Goal: Task Accomplishment & Management: Manage account settings

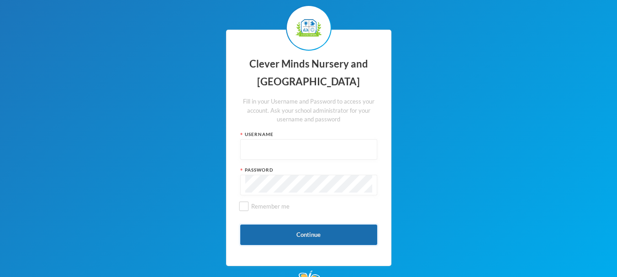
type input "admin"
click at [330, 232] on button "Continue" at bounding box center [308, 235] width 137 height 21
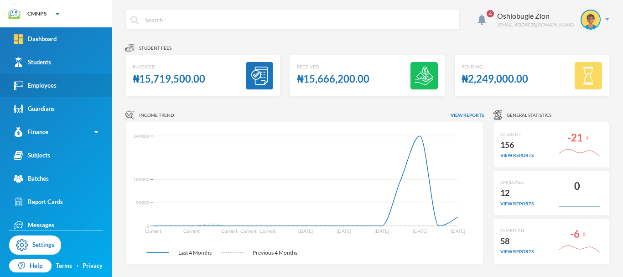
click at [48, 81] on div "Employees" at bounding box center [35, 86] width 43 height 10
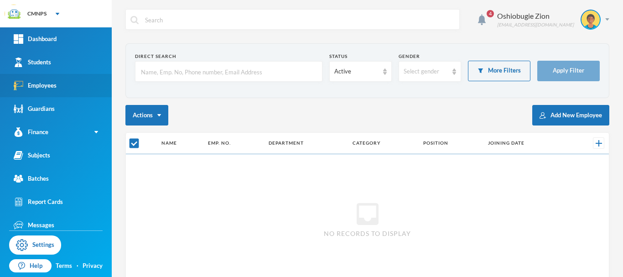
checkbox input "false"
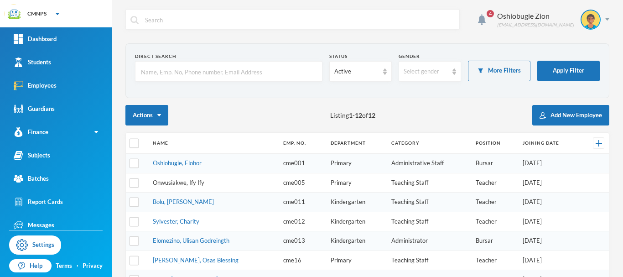
click at [188, 182] on link "Onwusiakwe, Ify Ify" at bounding box center [179, 182] width 52 height 7
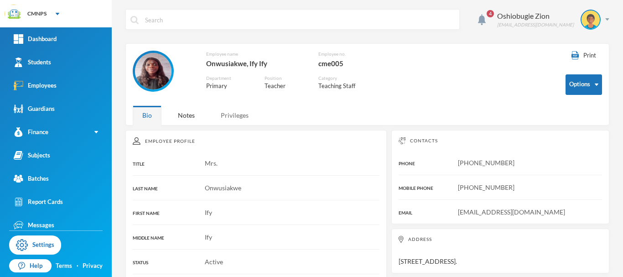
click at [244, 118] on div "Privileges" at bounding box center [234, 115] width 47 height 20
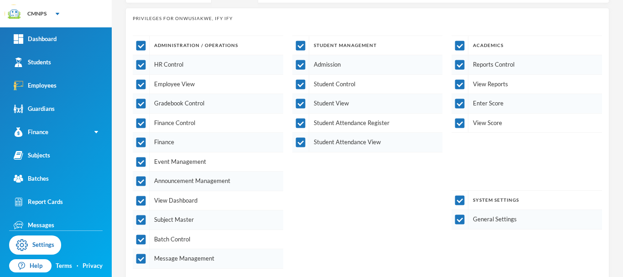
scroll to position [119, 0]
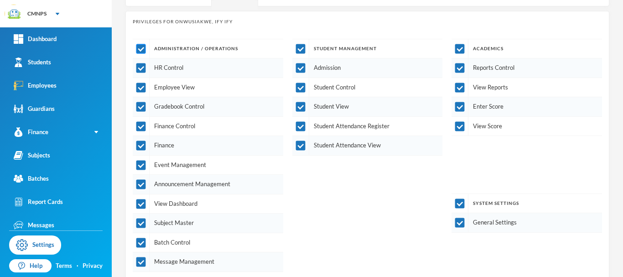
click at [144, 48] on input "checkbox" at bounding box center [141, 49] width 10 height 10
checkbox input "false"
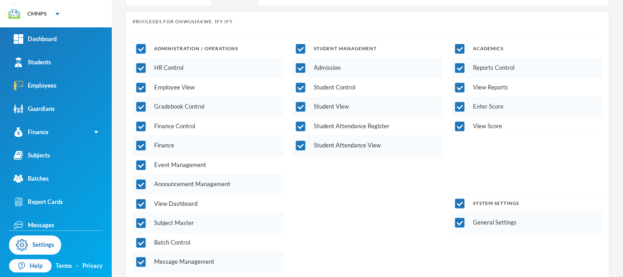
checkbox input "false"
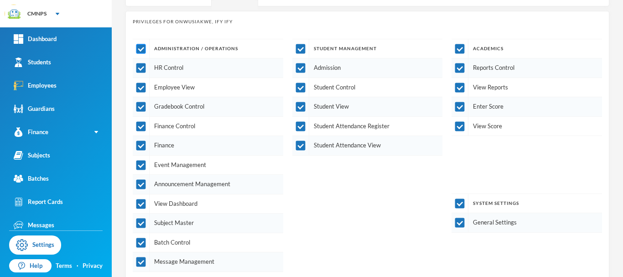
checkbox input "false"
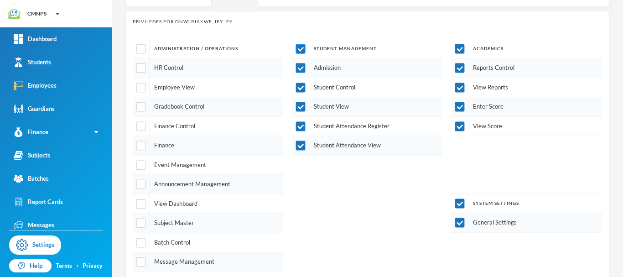
click at [298, 49] on input "checkbox" at bounding box center [301, 49] width 10 height 10
checkbox input "false"
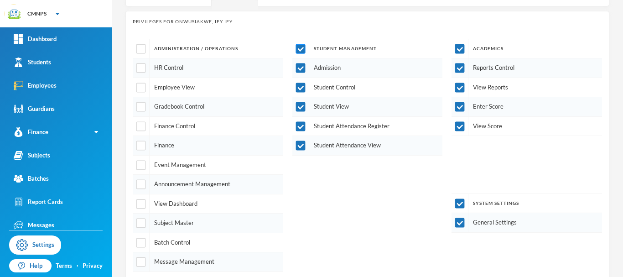
checkbox input "false"
click at [456, 206] on input "checkbox" at bounding box center [460, 204] width 10 height 10
checkbox input "false"
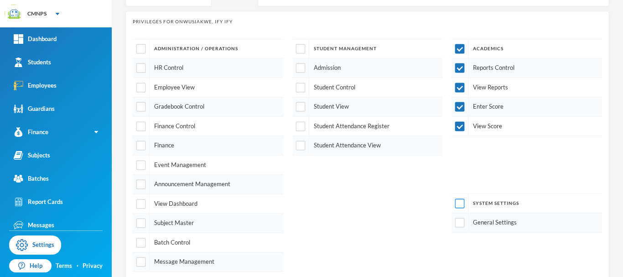
scroll to position [165, 0]
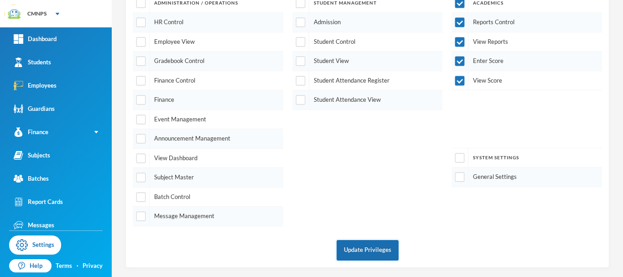
click at [354, 250] on button "Update Privileges" at bounding box center [368, 250] width 62 height 21
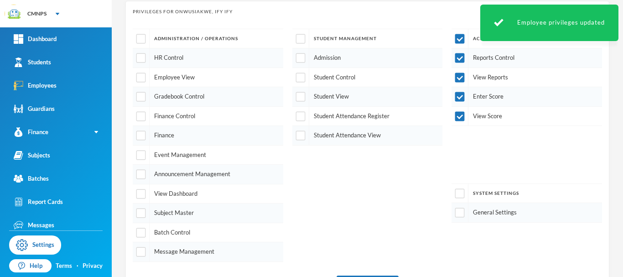
scroll to position [125, 0]
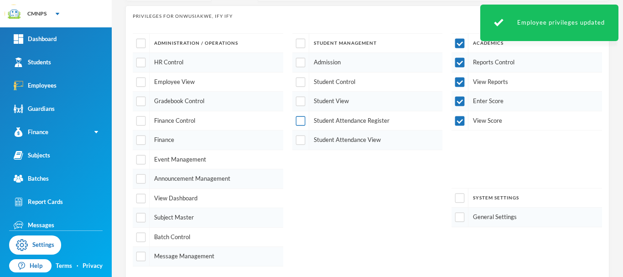
click at [299, 120] on input "checkbox" at bounding box center [301, 121] width 10 height 10
checkbox input "true"
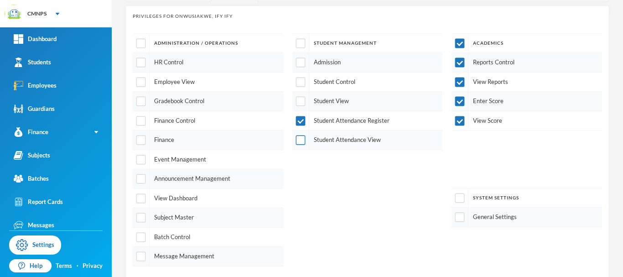
click at [300, 143] on input "checkbox" at bounding box center [301, 141] width 10 height 10
checkbox input "true"
click at [298, 101] on input "checkbox" at bounding box center [301, 102] width 10 height 10
checkbox input "true"
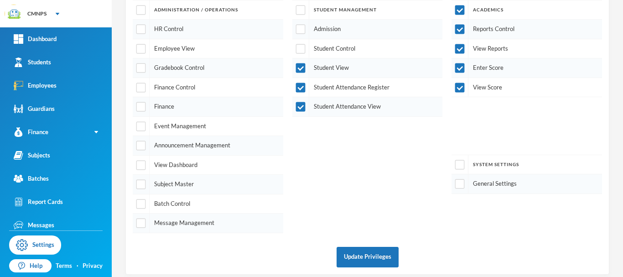
scroll to position [165, 0]
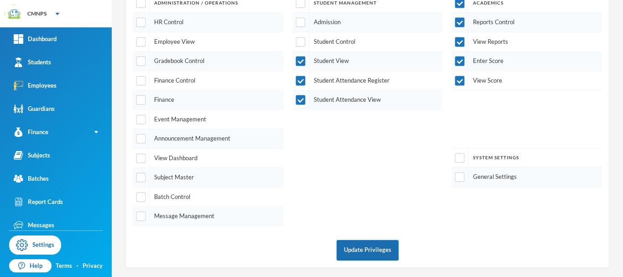
click at [359, 254] on button "Update Privileges" at bounding box center [368, 250] width 62 height 21
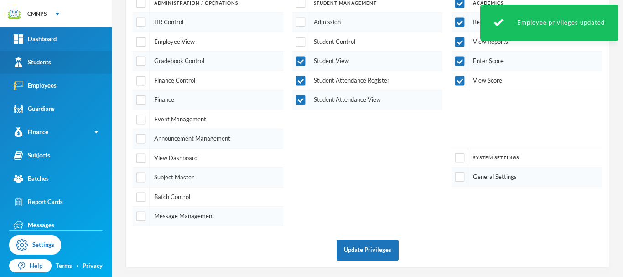
click at [77, 66] on link "Students" at bounding box center [56, 62] width 112 height 23
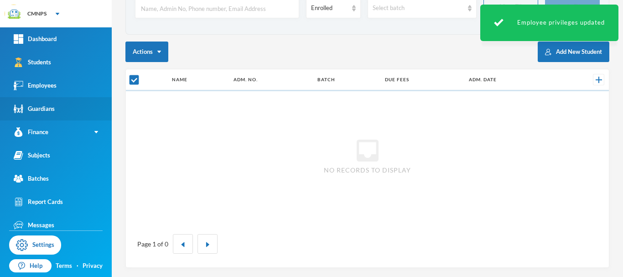
scroll to position [63, 0]
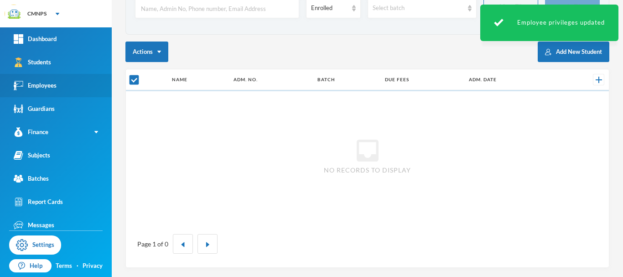
click at [63, 87] on link "Employees" at bounding box center [56, 85] width 112 height 23
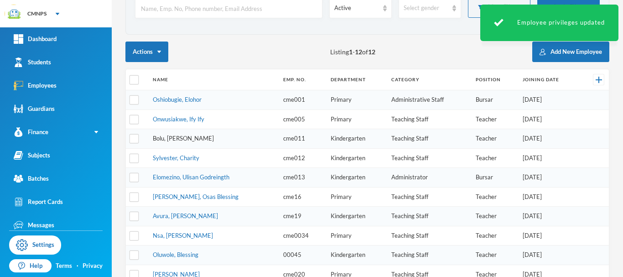
click at [180, 140] on link "Bolu, [PERSON_NAME]" at bounding box center [183, 138] width 61 height 7
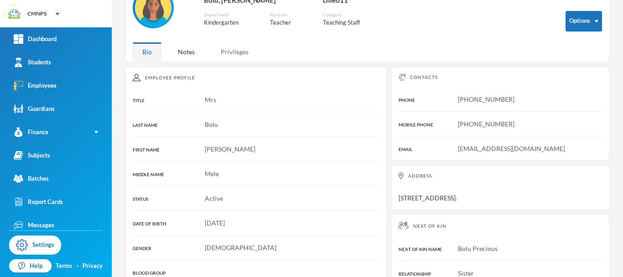
scroll to position [87, 0]
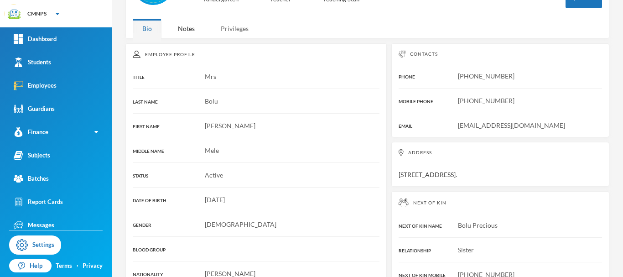
click at [240, 52] on div "Employee Profile" at bounding box center [256, 54] width 247 height 7
click at [238, 31] on div "Privileges" at bounding box center [234, 29] width 47 height 20
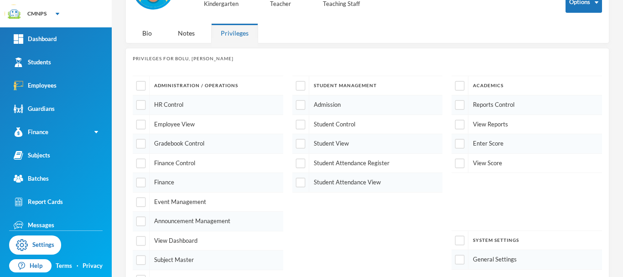
scroll to position [81, 0]
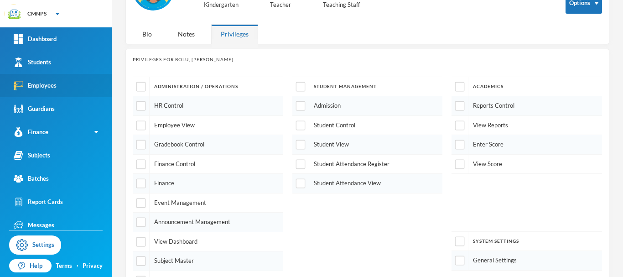
click at [70, 88] on link "Employees" at bounding box center [56, 85] width 112 height 23
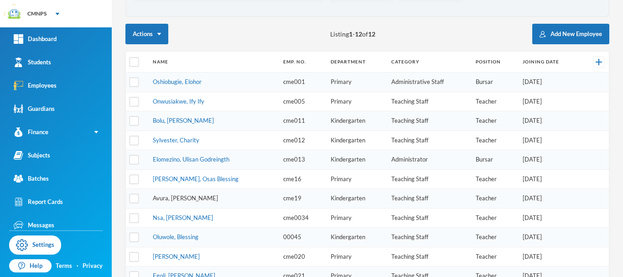
click at [188, 198] on link "Avura, [PERSON_NAME]" at bounding box center [185, 197] width 65 height 7
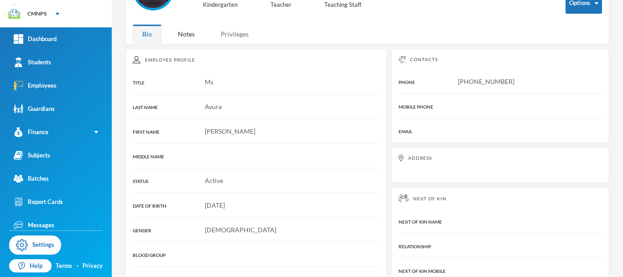
click at [245, 32] on div "Privileges" at bounding box center [234, 34] width 47 height 20
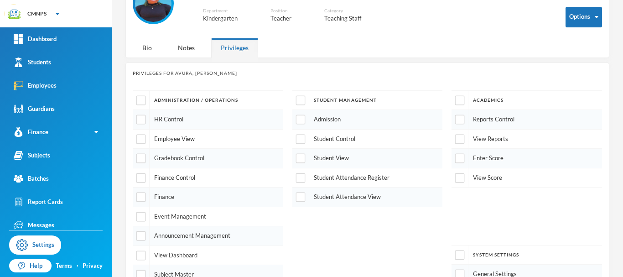
scroll to position [62, 0]
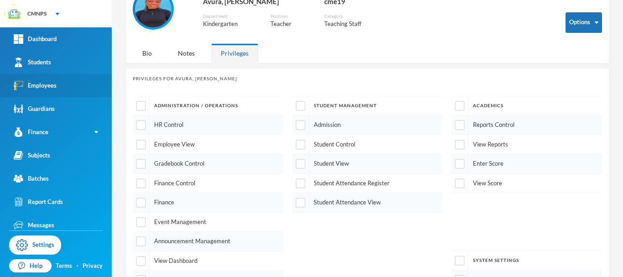
click at [80, 84] on link "Employees" at bounding box center [56, 85] width 112 height 23
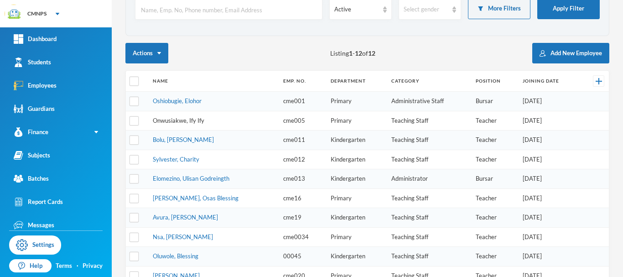
click at [196, 122] on link "Onwusiakwe, Ify Ify" at bounding box center [179, 120] width 52 height 7
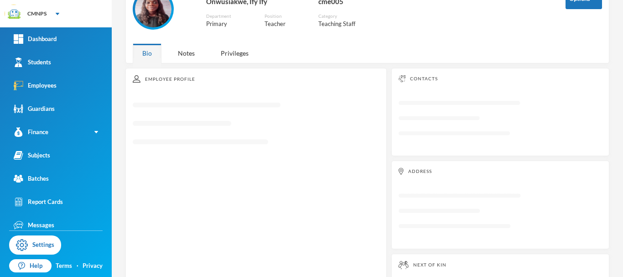
scroll to position [85, 0]
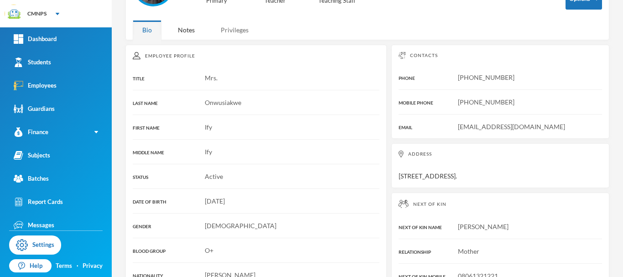
click at [241, 25] on div "Privileges" at bounding box center [234, 30] width 47 height 20
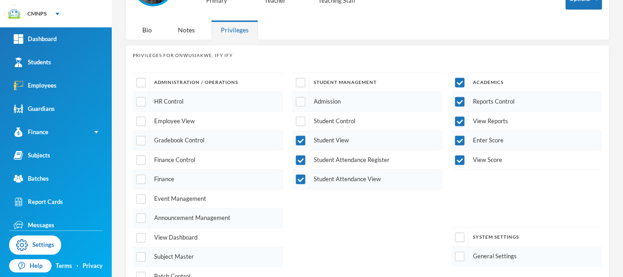
click at [296, 135] on div at bounding box center [301, 140] width 17 height 19
click at [296, 86] on input "checkbox" at bounding box center [301, 83] width 10 height 10
checkbox input "true"
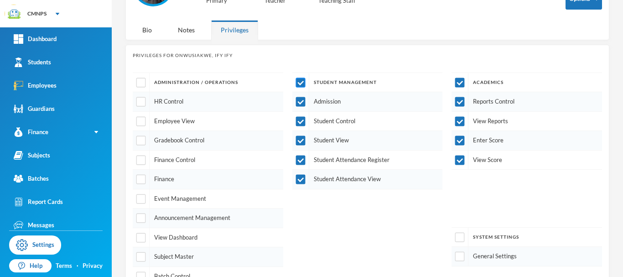
click at [296, 86] on input "checkbox" at bounding box center [301, 83] width 10 height 10
checkbox input "false"
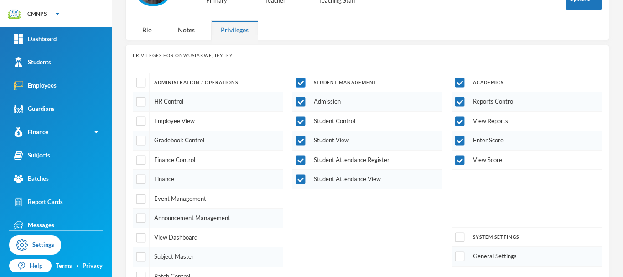
checkbox input "false"
click at [455, 79] on input "checkbox" at bounding box center [460, 83] width 10 height 10
checkbox input "false"
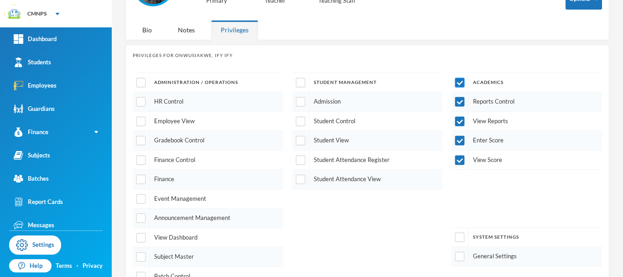
checkbox input "false"
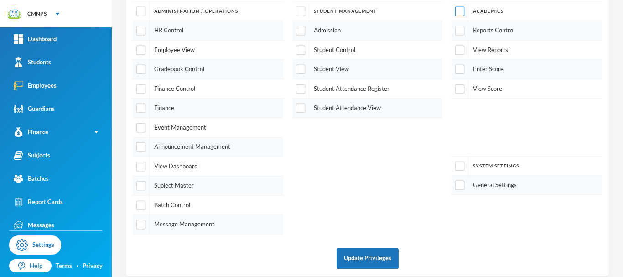
scroll to position [165, 0]
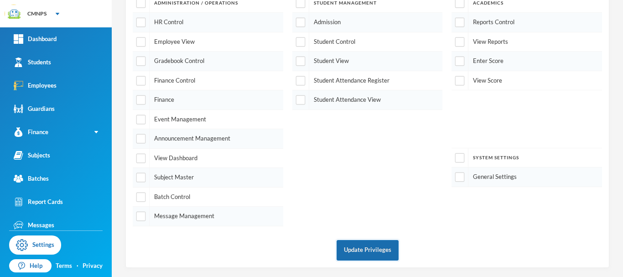
click at [355, 250] on button "Update Privileges" at bounding box center [368, 250] width 62 height 21
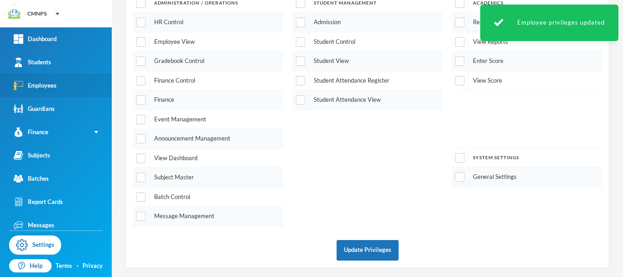
click at [63, 83] on link "Employees" at bounding box center [56, 85] width 112 height 23
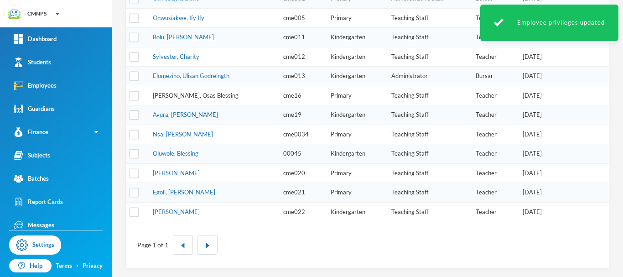
click at [185, 94] on link "[PERSON_NAME], Osas Blessing" at bounding box center [196, 95] width 86 height 7
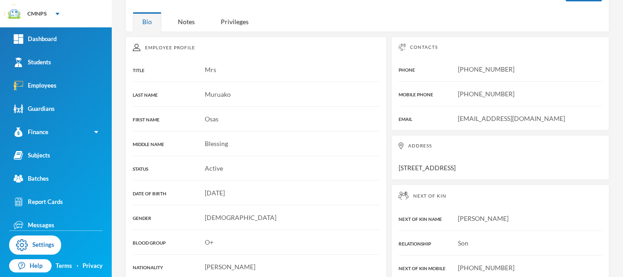
scroll to position [71, 0]
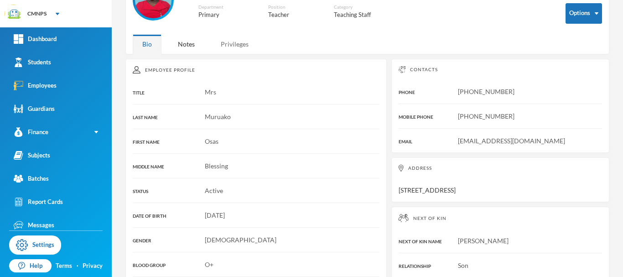
click at [229, 42] on div "Privileges" at bounding box center [234, 44] width 47 height 20
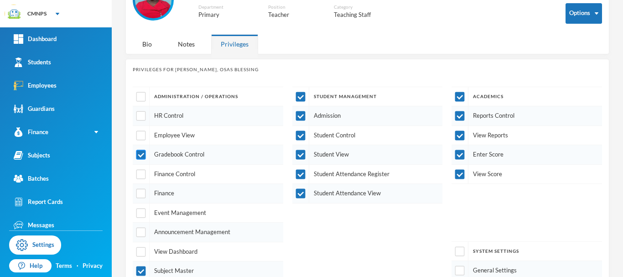
click at [141, 155] on input "checkbox" at bounding box center [141, 155] width 10 height 10
checkbox input "false"
click at [299, 95] on input "checkbox" at bounding box center [301, 97] width 10 height 10
checkbox input "false"
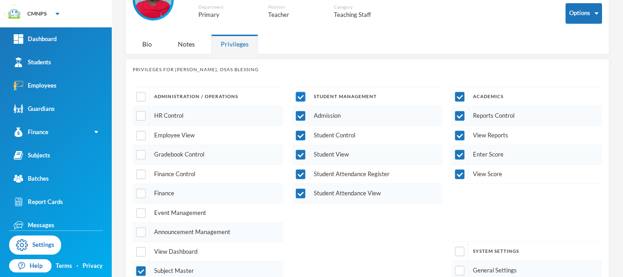
checkbox input "false"
click at [455, 104] on div at bounding box center [460, 96] width 17 height 19
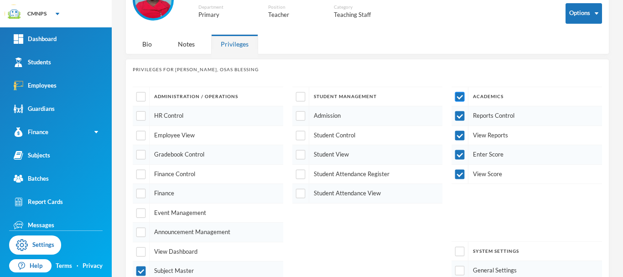
click at [455, 98] on input "checkbox" at bounding box center [460, 97] width 10 height 10
checkbox input "false"
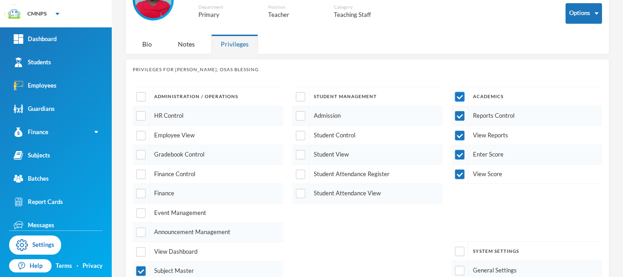
checkbox input "false"
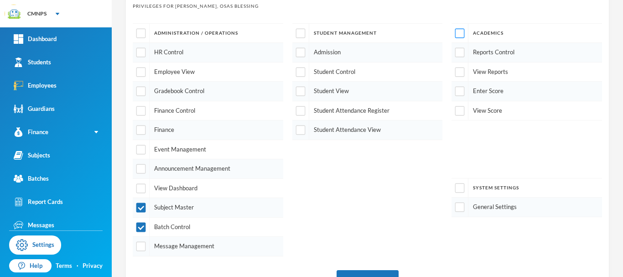
scroll to position [165, 0]
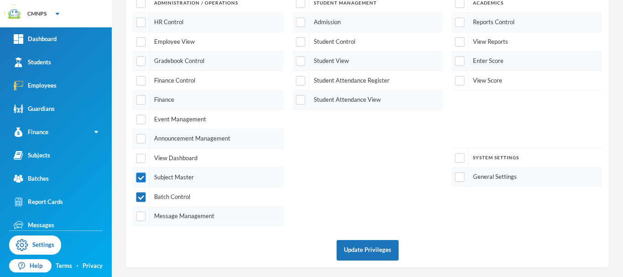
click at [141, 179] on input "checkbox" at bounding box center [141, 178] width 10 height 10
checkbox input "false"
click at [143, 199] on input "checkbox" at bounding box center [141, 197] width 10 height 10
checkbox input "false"
click at [359, 253] on button "Update Privileges" at bounding box center [368, 250] width 62 height 21
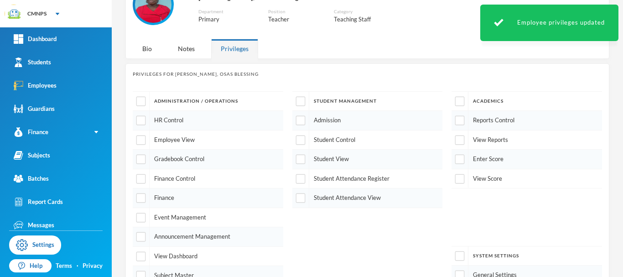
scroll to position [33, 0]
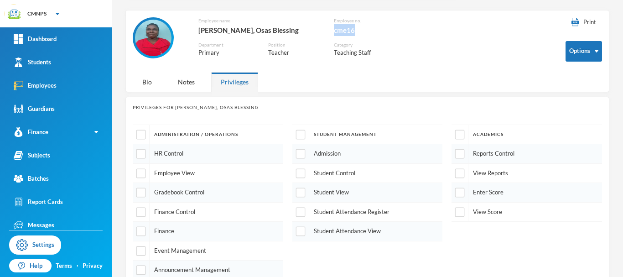
drag, startPoint x: 345, startPoint y: 27, endPoint x: 324, endPoint y: 31, distance: 21.8
click at [334, 31] on div "cme16" at bounding box center [370, 30] width 73 height 12
copy div "cme16"
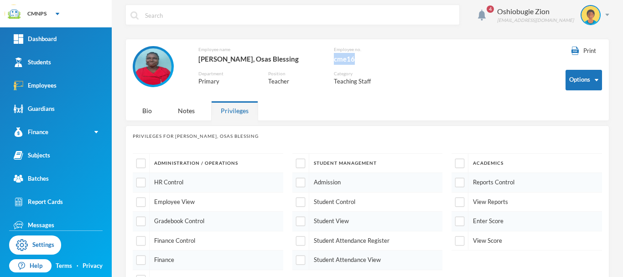
scroll to position [0, 0]
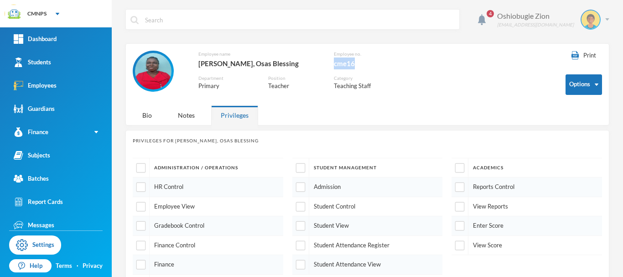
click at [598, 20] on div "Oshiobugie Zion believeinzion@gmail.com" at bounding box center [550, 20] width 119 height 20
click at [582, 68] on button "Logout" at bounding box center [577, 67] width 41 height 14
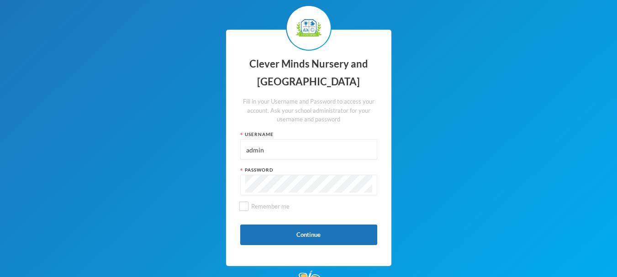
click at [290, 149] on input "admin" at bounding box center [308, 150] width 127 height 21
type input "a"
paste input "cme16"
type input "cme16"
click at [259, 240] on button "Continue" at bounding box center [308, 235] width 137 height 21
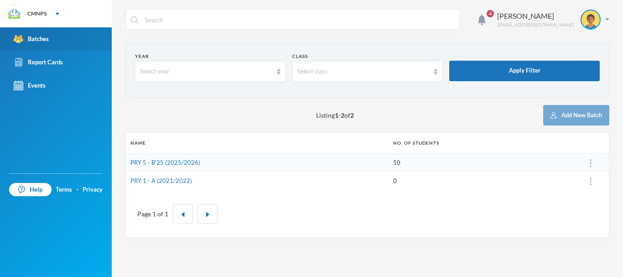
click at [40, 39] on div "Batches" at bounding box center [31, 39] width 35 height 10
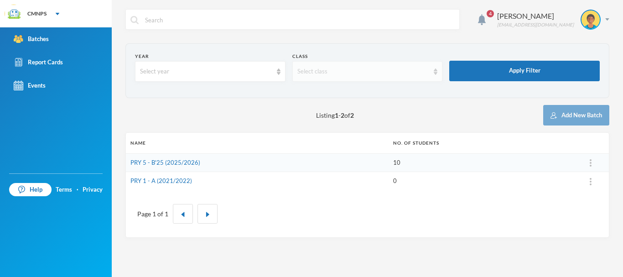
click at [340, 70] on div "Select class" at bounding box center [364, 71] width 132 height 9
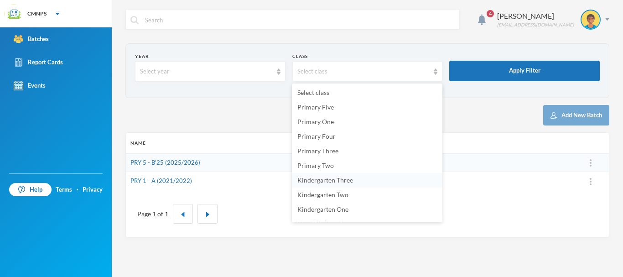
click at [353, 184] on li "Kindergarten Three" at bounding box center [367, 180] width 151 height 15
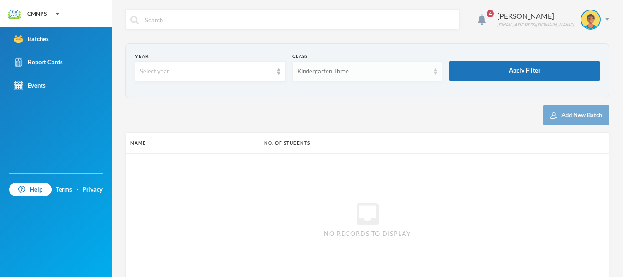
click at [345, 75] on div "Kindergarten Three" at bounding box center [364, 71] width 132 height 9
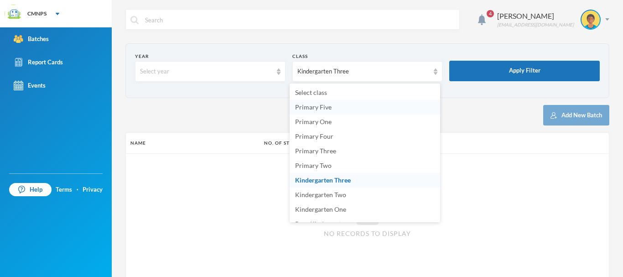
click at [369, 108] on li "Primary Five" at bounding box center [365, 107] width 151 height 15
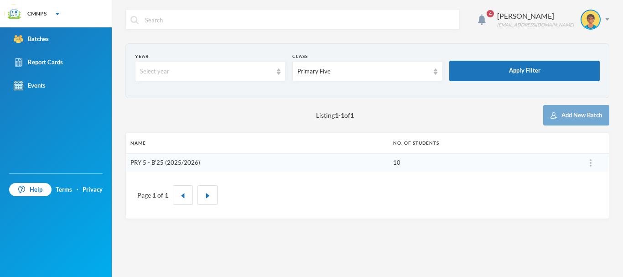
click at [175, 162] on link "PRY 5 - B'25 (2025/2026)" at bounding box center [166, 162] width 70 height 7
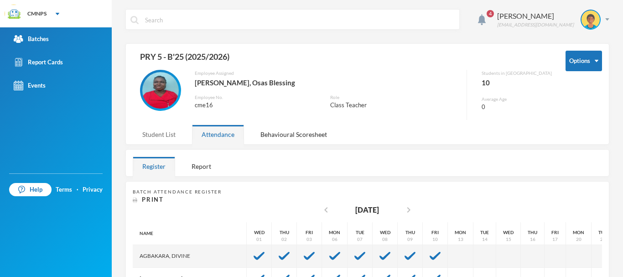
click at [165, 135] on div "Student List" at bounding box center [159, 135] width 52 height 20
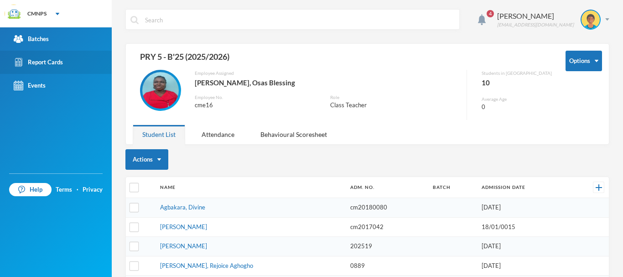
click at [86, 67] on link "Report Cards" at bounding box center [56, 62] width 112 height 23
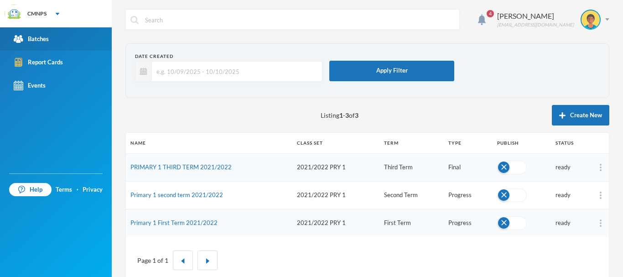
click at [71, 34] on link "Batches" at bounding box center [56, 38] width 112 height 23
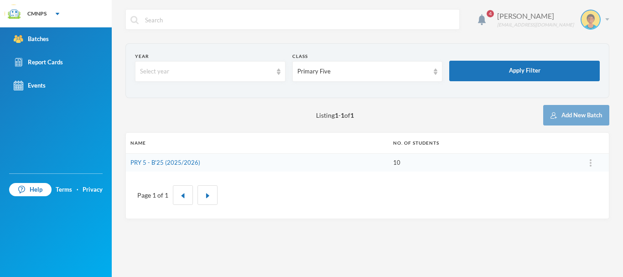
click at [605, 25] on div "Muruako Osas blessingmurako@gmail.com" at bounding box center [550, 20] width 119 height 20
click at [582, 67] on button "Logout" at bounding box center [584, 67] width 41 height 14
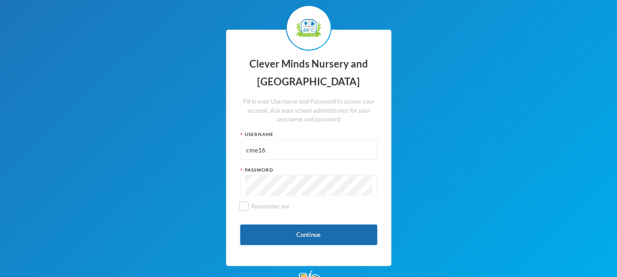
click at [264, 236] on button "Continue" at bounding box center [308, 235] width 137 height 21
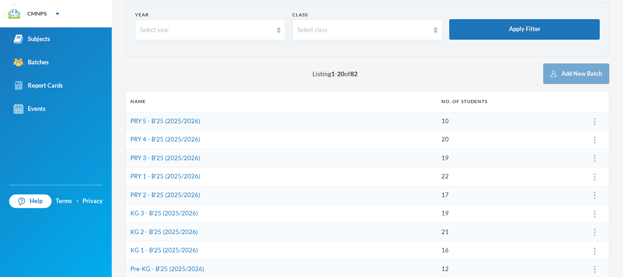
scroll to position [44, 0]
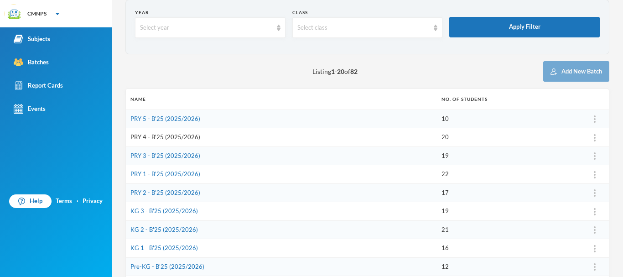
click at [176, 137] on link "PRY 4 - B'25 (2025/2026)" at bounding box center [166, 136] width 70 height 7
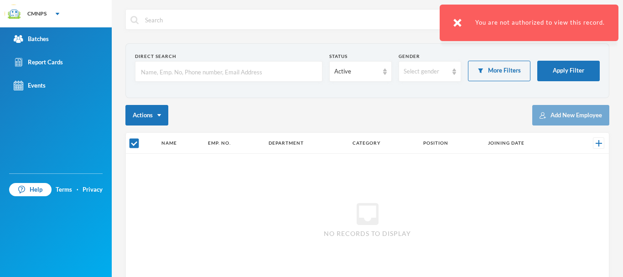
click at [461, 27] on div "You are not authorized to view this record." at bounding box center [529, 23] width 179 height 37
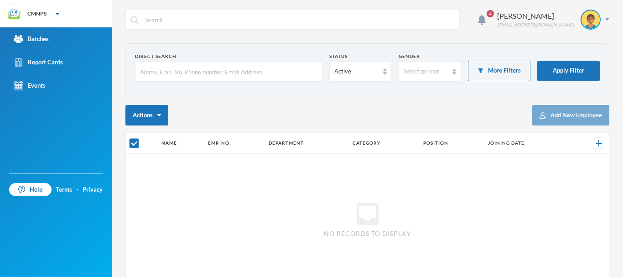
click at [603, 17] on div "4 Muruako Osas blessingmurako@gmail.com Direct Search Status Active Gender Sele…" at bounding box center [368, 138] width 512 height 277
click at [606, 20] on img at bounding box center [608, 19] width 4 height 2
click at [578, 62] on button "Logout" at bounding box center [577, 67] width 41 height 14
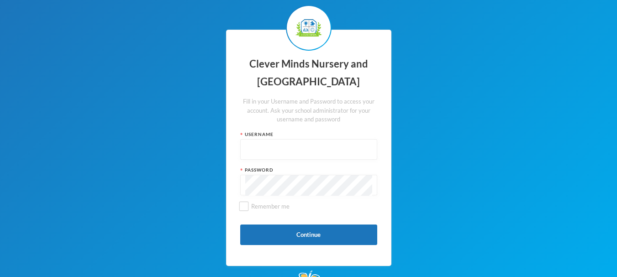
type input "admin"
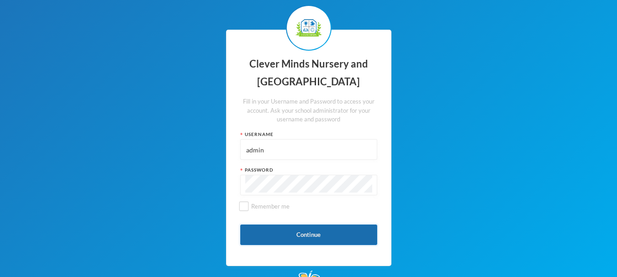
click at [288, 240] on button "Continue" at bounding box center [308, 235] width 137 height 21
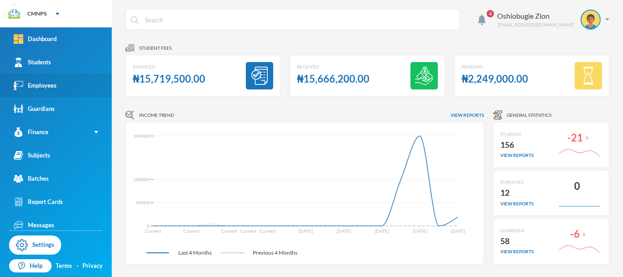
click at [87, 85] on link "Employees" at bounding box center [56, 85] width 112 height 23
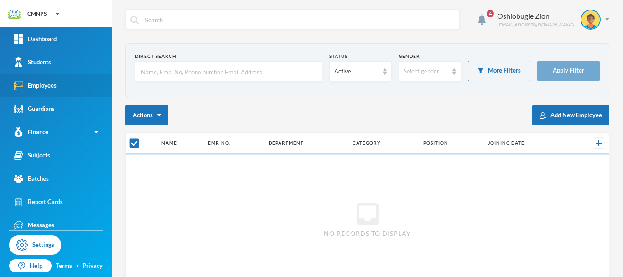
checkbox input "false"
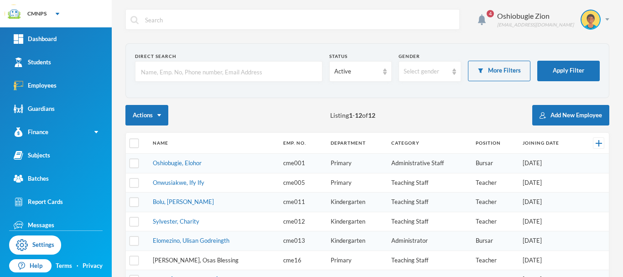
click at [197, 260] on link "Muruako, Osas Blessing" at bounding box center [196, 259] width 86 height 7
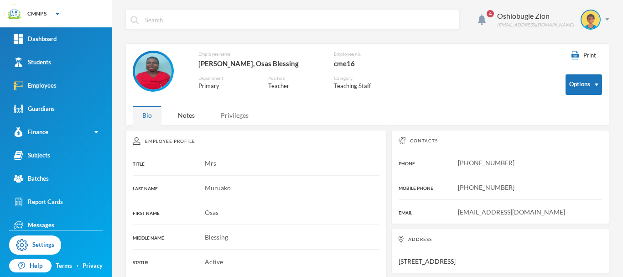
click at [240, 115] on div "Privileges" at bounding box center [234, 115] width 47 height 20
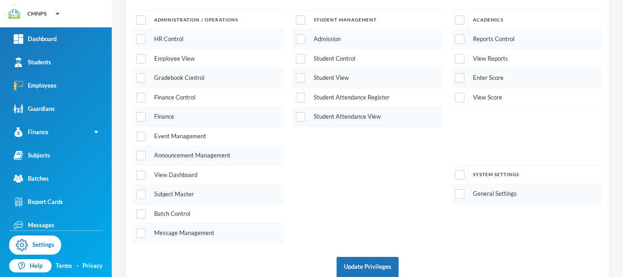
scroll to position [165, 0]
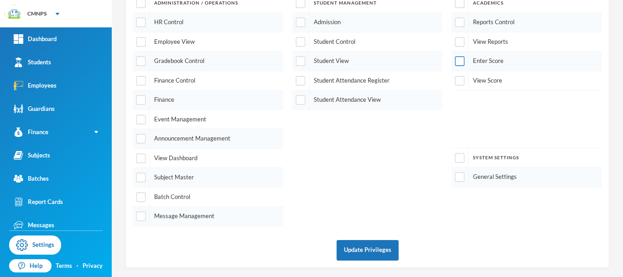
click at [456, 64] on input "checkbox" at bounding box center [460, 62] width 10 height 10
checkbox input "true"
click at [455, 86] on div at bounding box center [460, 80] width 17 height 19
click at [455, 84] on input "checkbox" at bounding box center [460, 81] width 10 height 10
checkbox input "true"
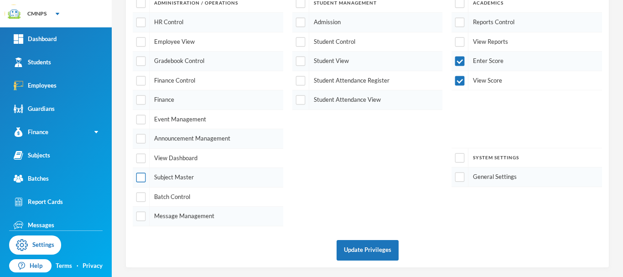
click at [141, 178] on input "checkbox" at bounding box center [141, 178] width 10 height 10
checkbox input "true"
click at [356, 248] on button "Update Privileges" at bounding box center [368, 250] width 62 height 21
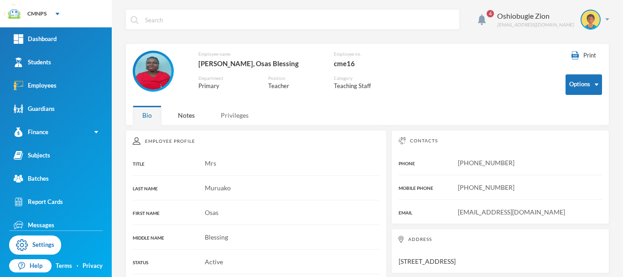
click at [236, 112] on div "Privileges" at bounding box center [234, 115] width 47 height 20
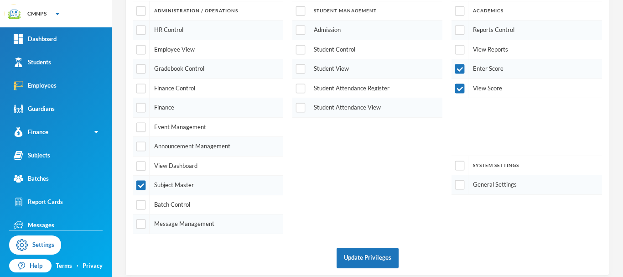
scroll to position [158, 0]
click at [139, 187] on input "checkbox" at bounding box center [141, 184] width 10 height 10
checkbox input "false"
click at [356, 256] on button "Update Privileges" at bounding box center [368, 256] width 62 height 21
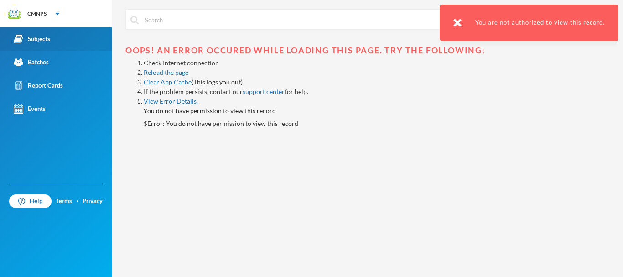
click at [52, 38] on link "Subjects" at bounding box center [56, 38] width 112 height 23
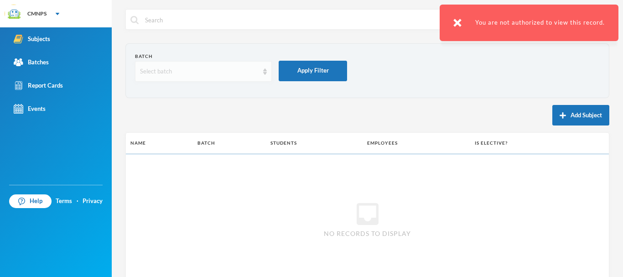
click at [211, 73] on div "Select batch" at bounding box center [199, 71] width 119 height 9
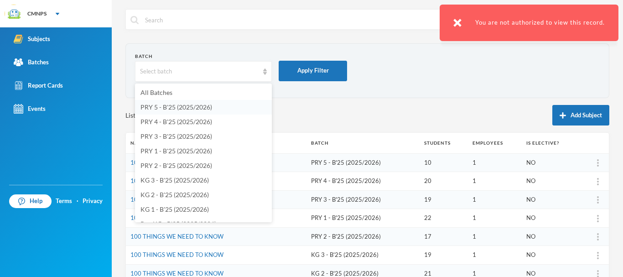
click at [196, 107] on span "PRY 5 - B'25 (2025/2026)" at bounding box center [177, 107] width 72 height 8
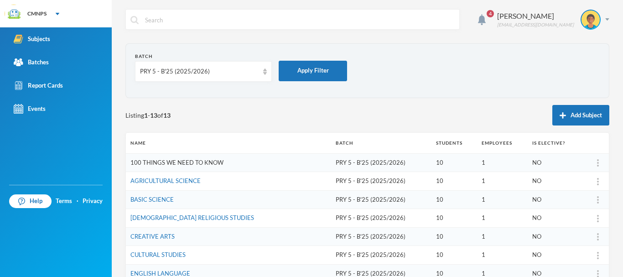
click at [194, 162] on link "100 THINGS WE NEED TO KNOW" at bounding box center [177, 162] width 93 height 7
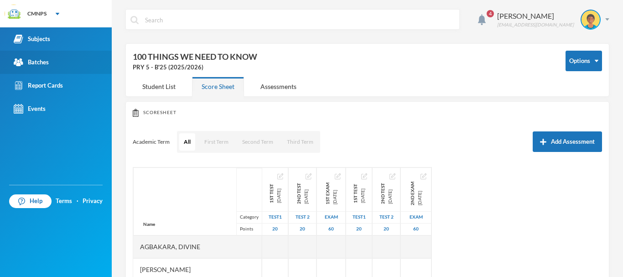
click at [48, 68] on link "Batches" at bounding box center [56, 62] width 112 height 23
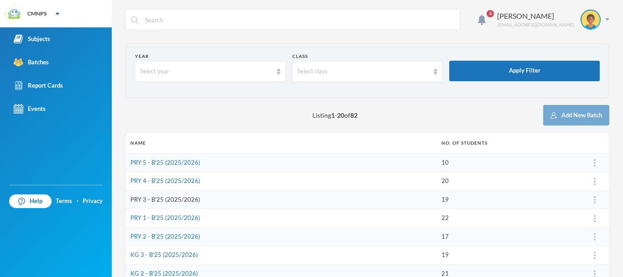
click at [168, 199] on link "PRY 3 - B'25 (2025/2026)" at bounding box center [166, 199] width 70 height 7
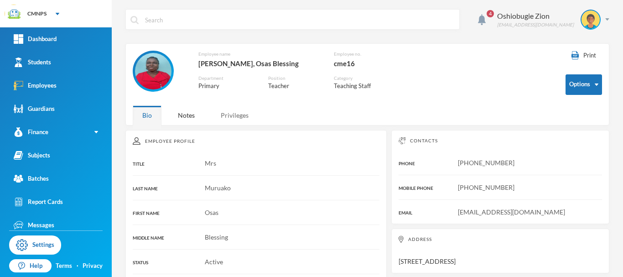
click at [241, 113] on div "Privileges" at bounding box center [234, 115] width 47 height 20
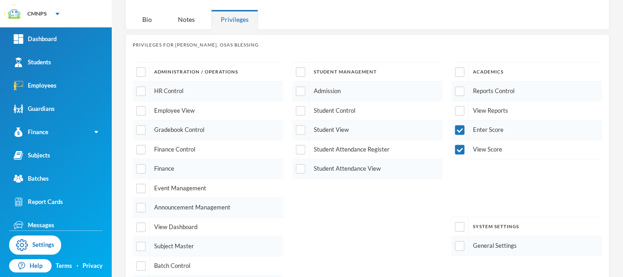
scroll to position [100, 0]
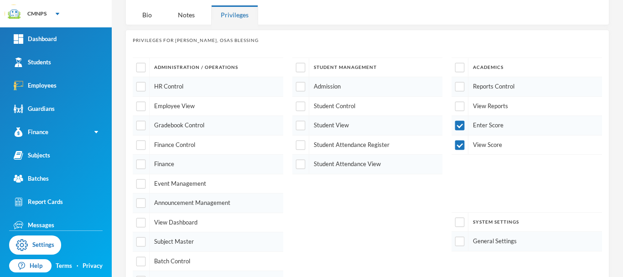
click at [146, 243] on div at bounding box center [141, 241] width 17 height 19
click at [144, 243] on input "checkbox" at bounding box center [141, 242] width 10 height 10
checkbox input "true"
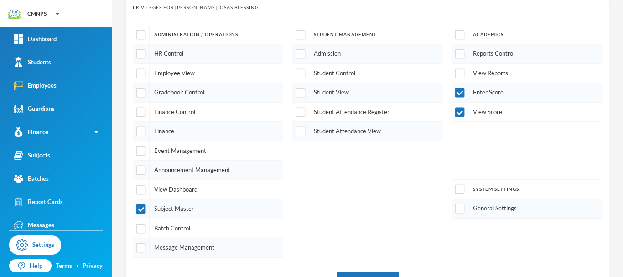
scroll to position [165, 0]
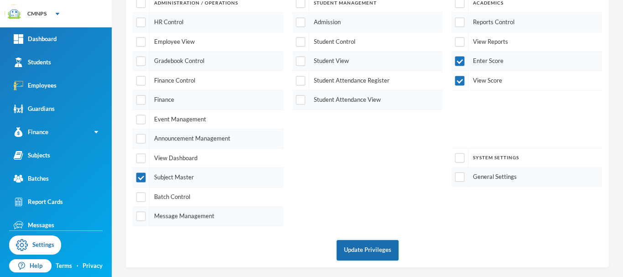
click at [371, 246] on button "Update Privileges" at bounding box center [368, 250] width 62 height 21
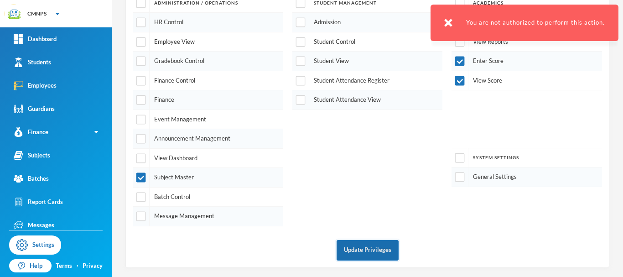
click at [367, 252] on button "Update Privileges" at bounding box center [368, 250] width 62 height 21
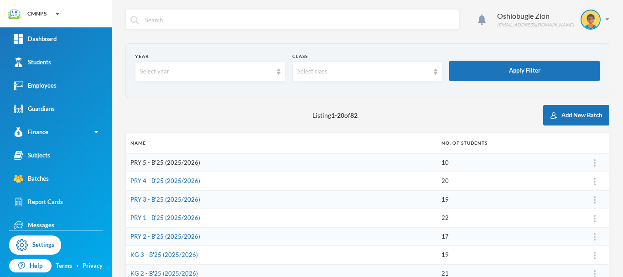
click at [173, 165] on link "PRY 5 - B'25 (2025/2026)" at bounding box center [166, 162] width 70 height 7
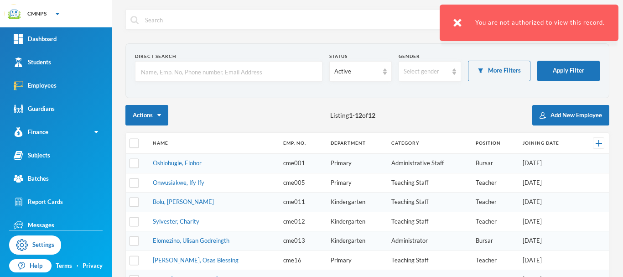
click at [456, 23] on img at bounding box center [458, 23] width 8 height 8
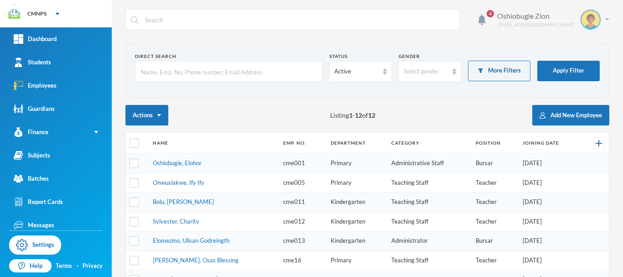
click at [599, 23] on div "Oshiobugie Zion [EMAIL_ADDRESS][DOMAIN_NAME]" at bounding box center [550, 20] width 119 height 20
click at [567, 64] on img "button" at bounding box center [566, 66] width 7 height 6
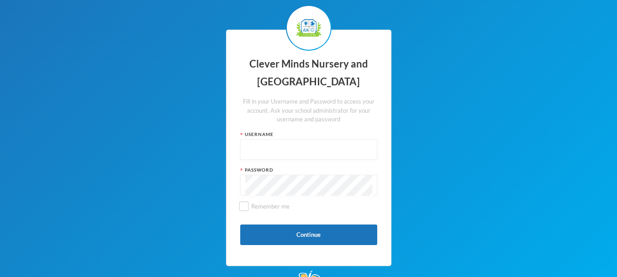
type input "admin"
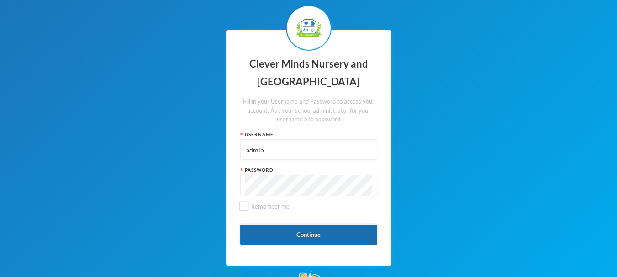
click at [272, 239] on button "Continue" at bounding box center [308, 235] width 137 height 21
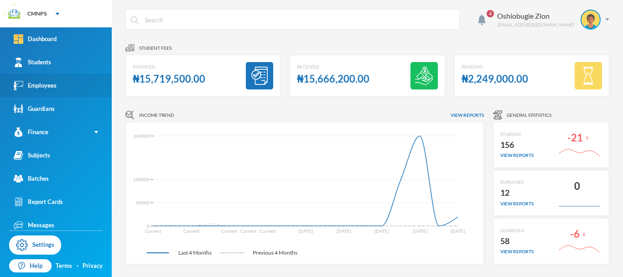
click at [80, 77] on link "Employees" at bounding box center [56, 85] width 112 height 23
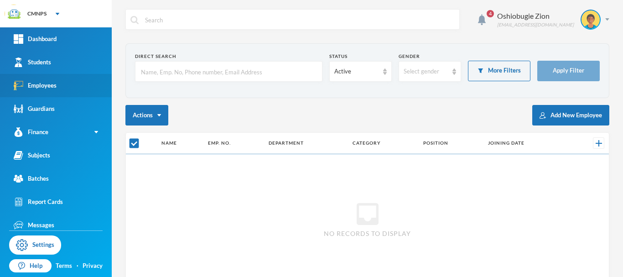
checkbox input "false"
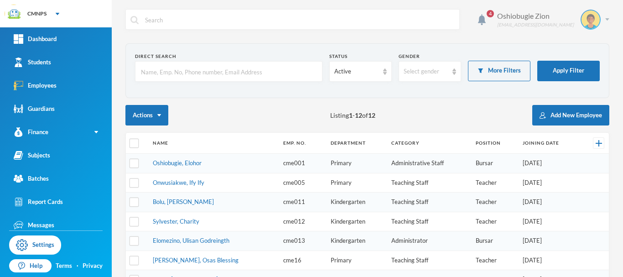
click at [601, 21] on div "Oshiobugie Zion believeinzion@gmail.com" at bounding box center [550, 20] width 119 height 20
click at [579, 70] on button "Logout" at bounding box center [577, 67] width 41 height 14
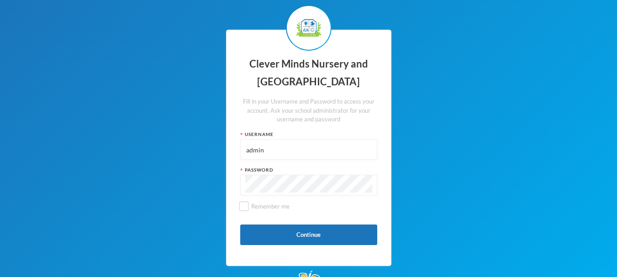
drag, startPoint x: 280, startPoint y: 155, endPoint x: 241, endPoint y: 149, distance: 40.2
click at [241, 149] on div "admin" at bounding box center [308, 149] width 137 height 21
type input "cme16"
click at [227, 184] on div "Clever Minds Nursery and Primary School Fill in your Username and Password to a…" at bounding box center [308, 148] width 165 height 236
click at [277, 235] on button "Continue" at bounding box center [308, 235] width 137 height 21
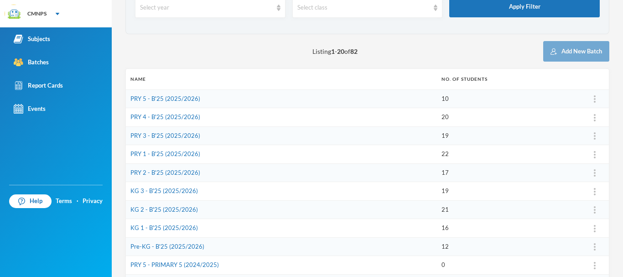
scroll to position [65, 0]
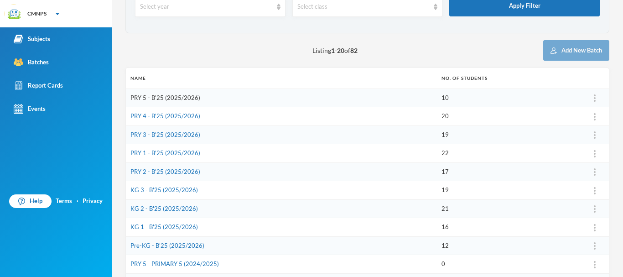
click at [186, 98] on link "PRY 5 - B'25 (2025/2026)" at bounding box center [166, 97] width 70 height 7
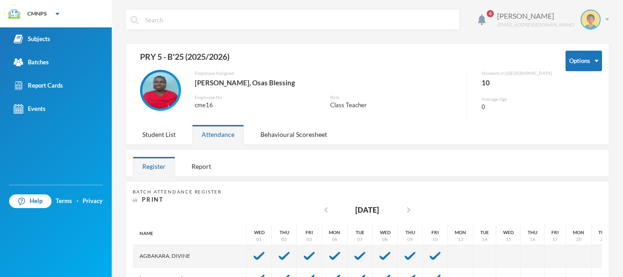
click at [600, 17] on div "[PERSON_NAME] [EMAIL_ADDRESS][DOMAIN_NAME]" at bounding box center [550, 20] width 119 height 20
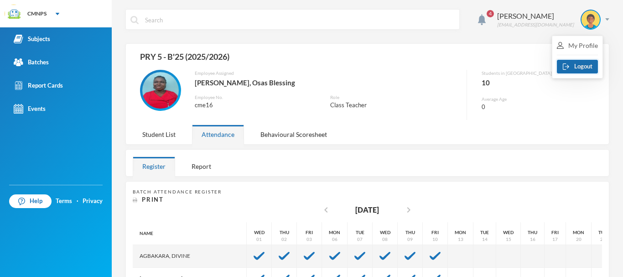
click at [579, 64] on button "Logout" at bounding box center [577, 67] width 41 height 14
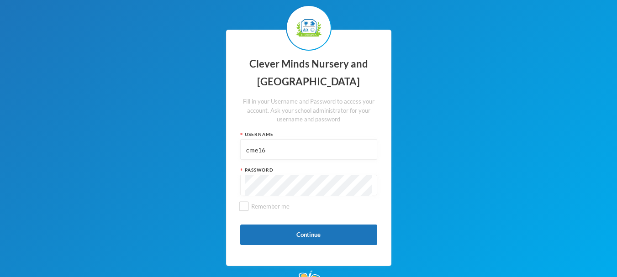
click at [264, 154] on input "cme16" at bounding box center [308, 150] width 127 height 21
type input "cme005"
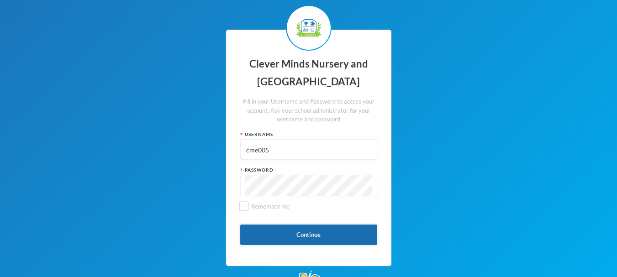
click at [278, 238] on button "Continue" at bounding box center [308, 235] width 137 height 21
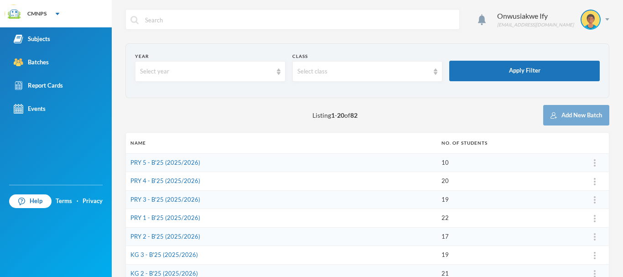
click at [398, 161] on td "PRY 5 - B'25 (2025/2026)" at bounding box center [281, 162] width 311 height 19
click at [189, 160] on link "PRY 5 - B'25 (2025/2026)" at bounding box center [166, 162] width 70 height 7
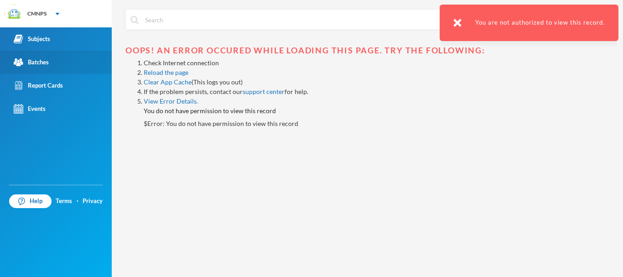
click at [75, 60] on link "Batches" at bounding box center [56, 62] width 112 height 23
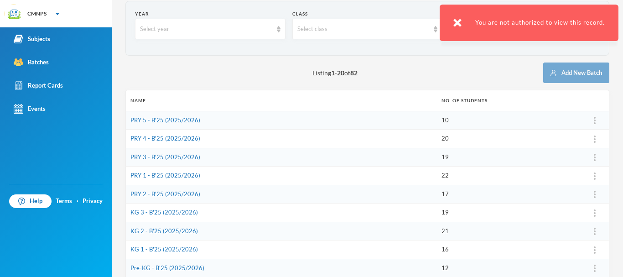
scroll to position [47, 0]
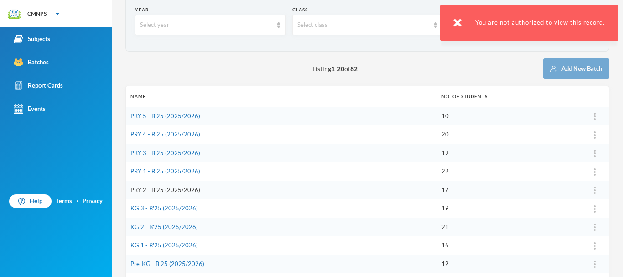
click at [189, 192] on link "PRY 2 - B'25 (2025/2026)" at bounding box center [166, 189] width 70 height 7
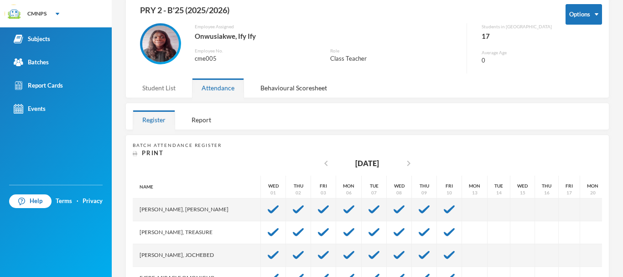
click at [162, 89] on div "Student List" at bounding box center [159, 88] width 52 height 20
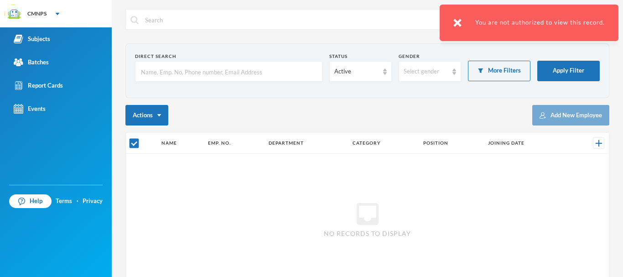
click at [453, 19] on div "You are not authorized to view this record." at bounding box center [529, 23] width 179 height 37
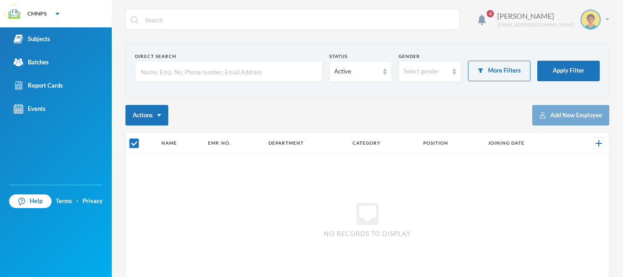
click at [598, 18] on div "[PERSON_NAME] [EMAIL_ADDRESS][DOMAIN_NAME]" at bounding box center [550, 20] width 119 height 20
click at [581, 68] on button "Logout" at bounding box center [577, 67] width 41 height 14
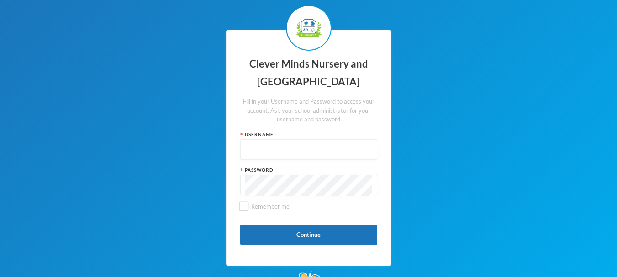
type input "admin"
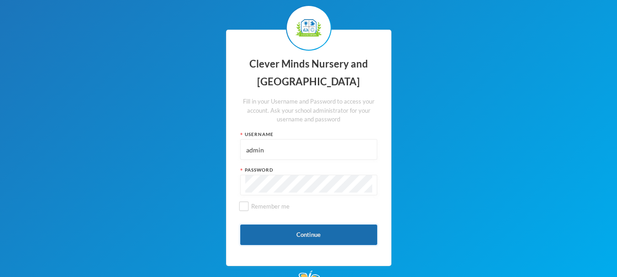
click at [301, 243] on button "Continue" at bounding box center [308, 235] width 137 height 21
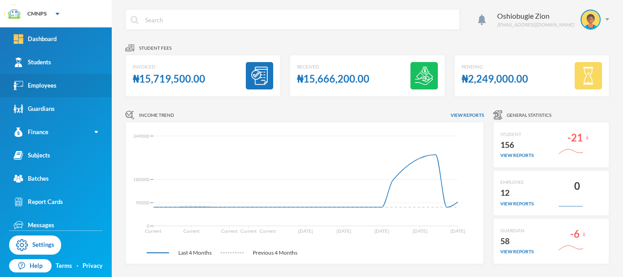
click at [81, 89] on link "Employees" at bounding box center [56, 85] width 112 height 23
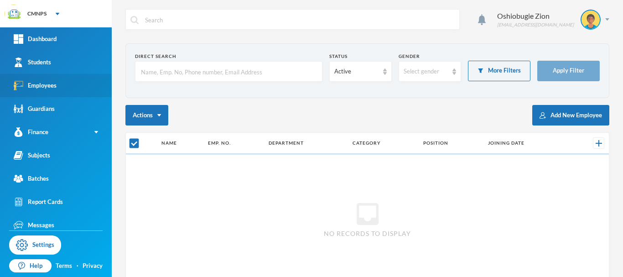
checkbox input "false"
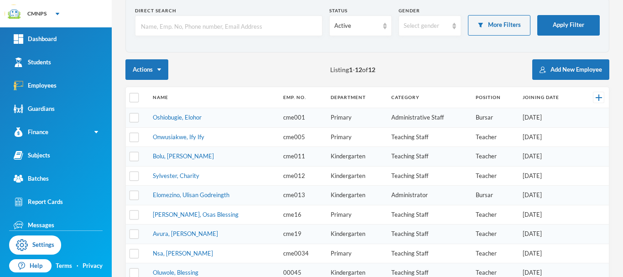
scroll to position [52, 0]
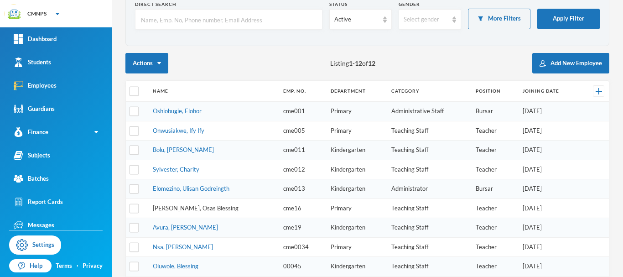
click at [190, 208] on link "[PERSON_NAME], Osas Blessing" at bounding box center [196, 207] width 86 height 7
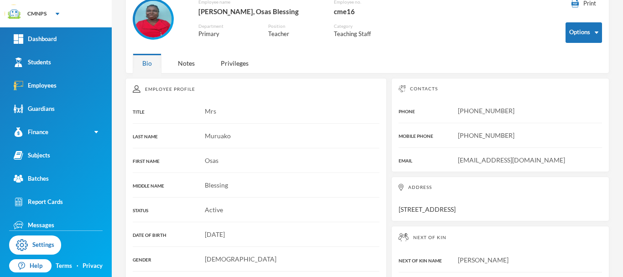
scroll to position [75, 0]
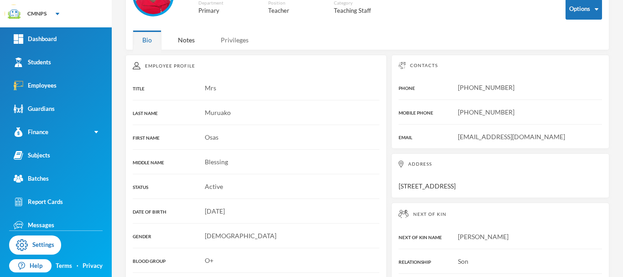
click at [241, 40] on div "Privileges" at bounding box center [234, 40] width 47 height 20
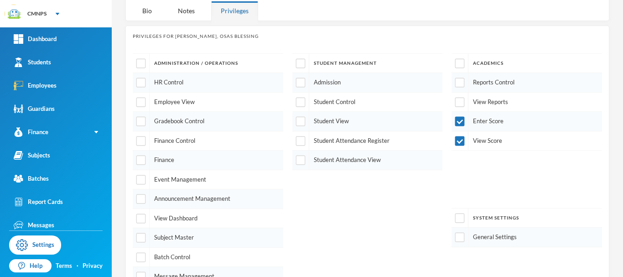
scroll to position [98, 0]
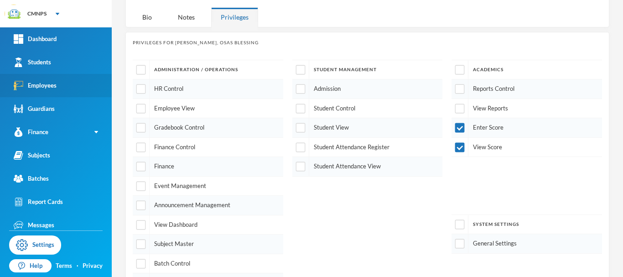
click at [77, 88] on link "Employees" at bounding box center [56, 85] width 112 height 23
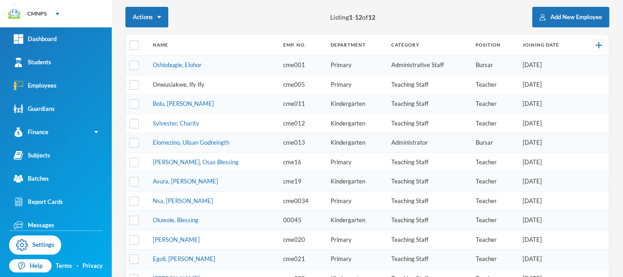
click at [202, 85] on link "Onwusiakwe, Ify Ify" at bounding box center [179, 84] width 52 height 7
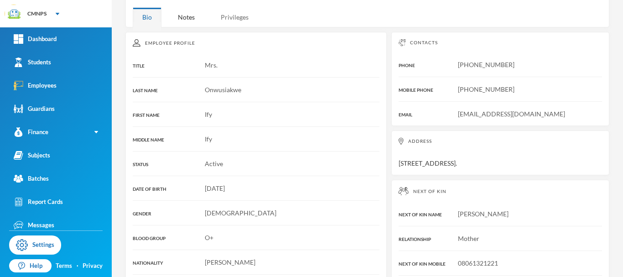
click at [236, 16] on div "Privileges" at bounding box center [234, 17] width 47 height 20
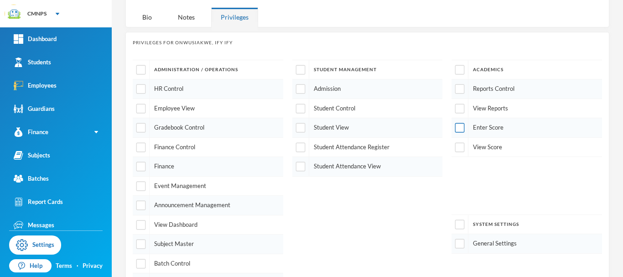
click at [455, 132] on input "checkbox" at bounding box center [460, 128] width 10 height 10
checkbox input "true"
click at [456, 151] on input "checkbox" at bounding box center [460, 147] width 10 height 10
checkbox input "true"
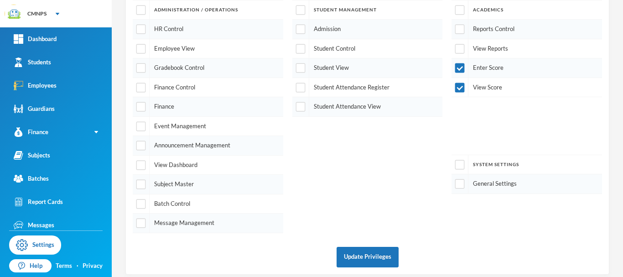
scroll to position [165, 0]
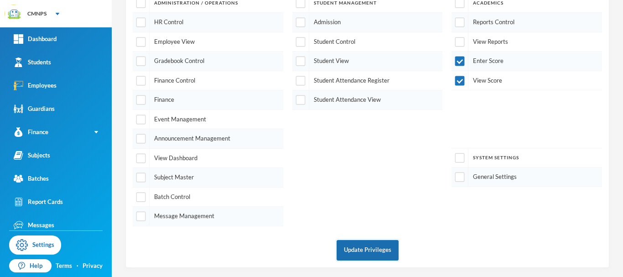
click at [377, 251] on button "Update Privileges" at bounding box center [368, 250] width 62 height 21
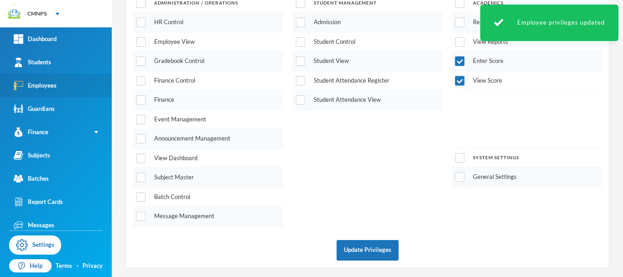
click at [59, 83] on link "Employees" at bounding box center [56, 85] width 112 height 23
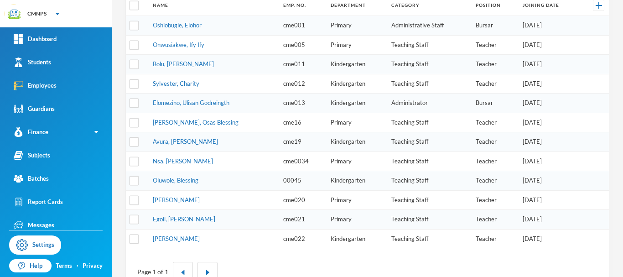
scroll to position [137, 0]
